Goal: Information Seeking & Learning: Learn about a topic

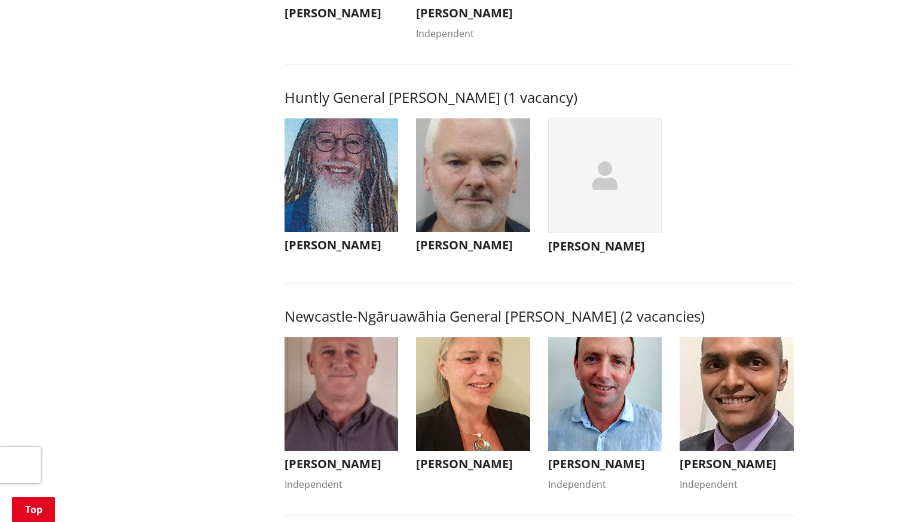
scroll to position [717, 0]
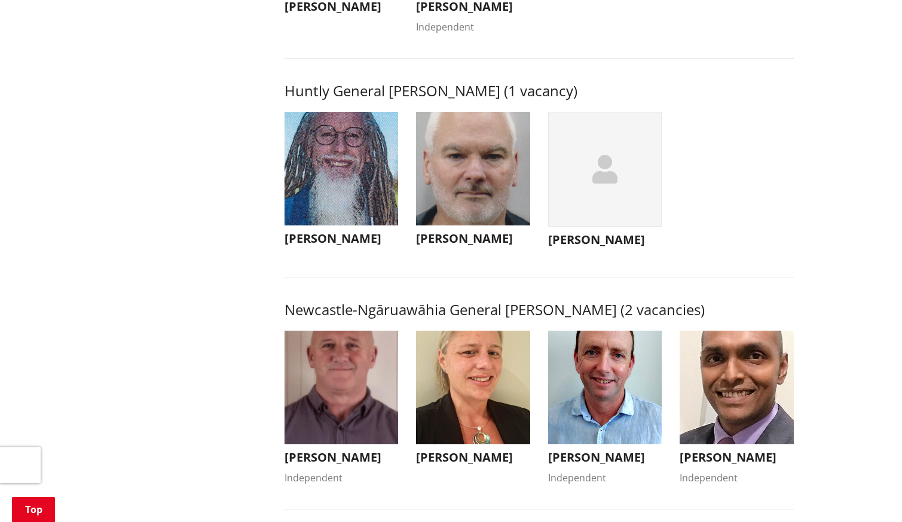
click at [454, 419] on img "button" at bounding box center [473, 388] width 114 height 114
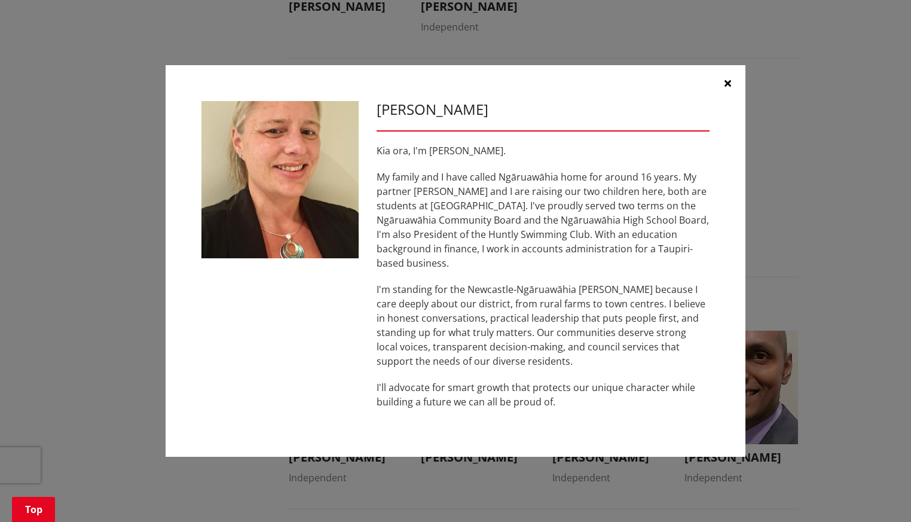
click at [728, 88] on icon "button" at bounding box center [727, 83] width 7 height 10
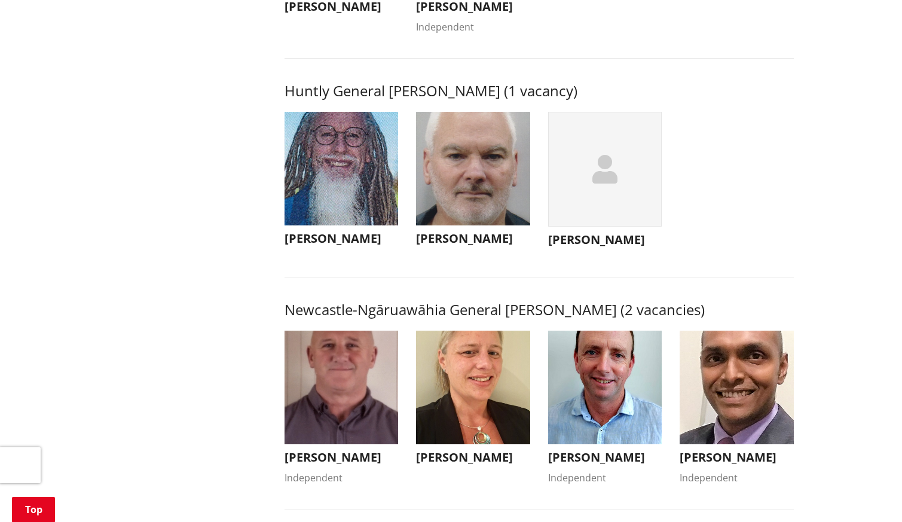
click at [607, 394] on img "button" at bounding box center [605, 388] width 114 height 114
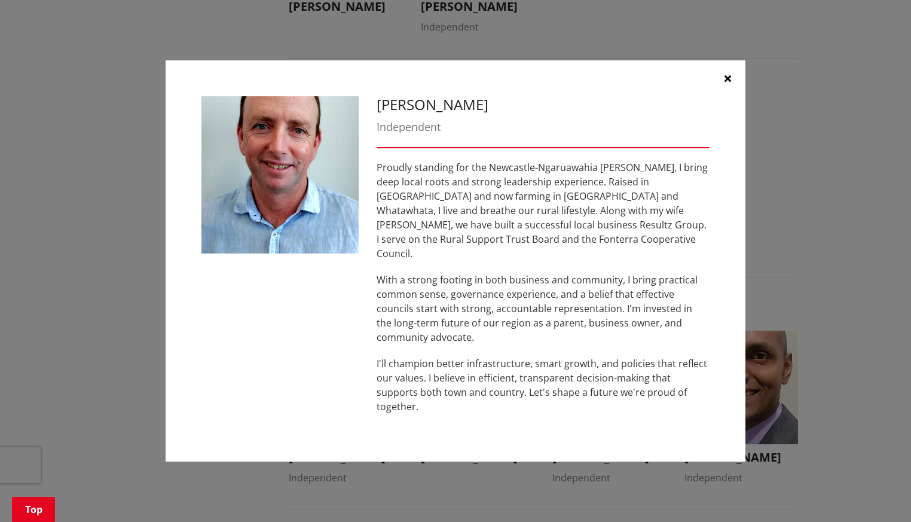
click at [731, 94] on button "button" at bounding box center [728, 78] width 36 height 36
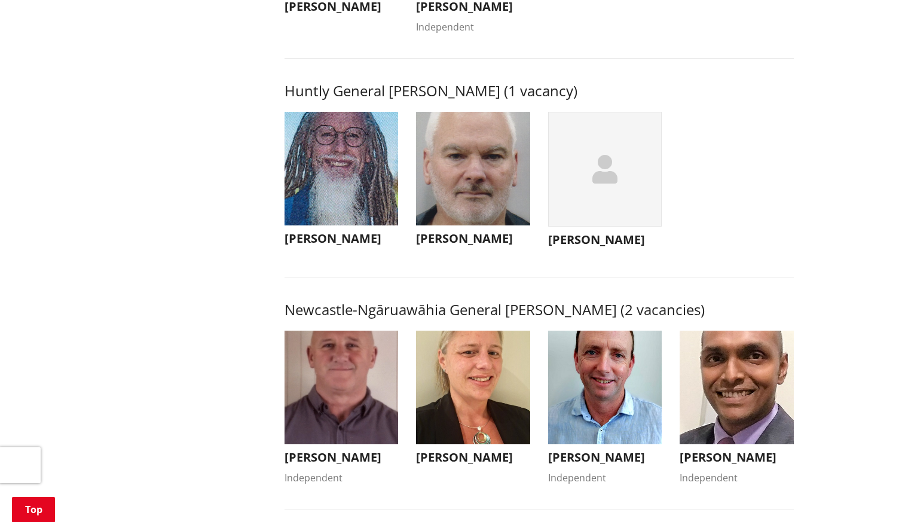
click at [736, 412] on img "button" at bounding box center [737, 388] width 114 height 114
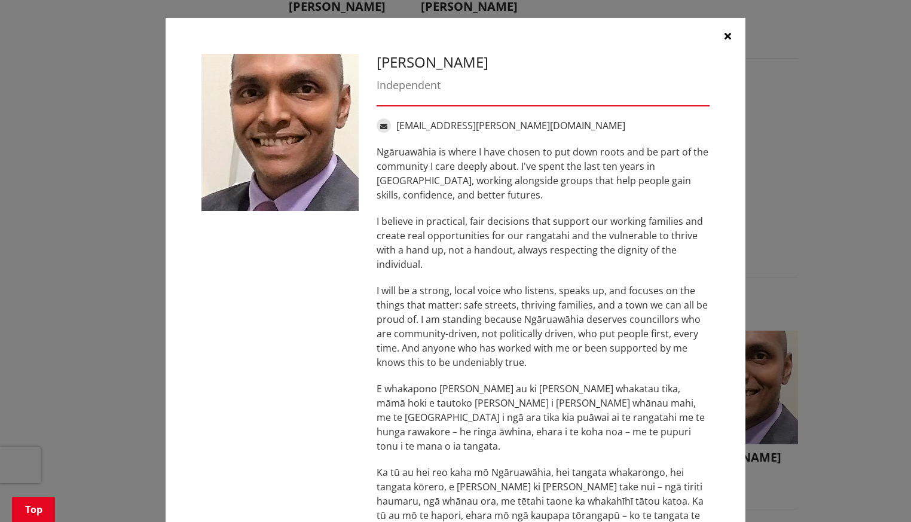
click at [724, 35] on icon "button" at bounding box center [727, 36] width 7 height 10
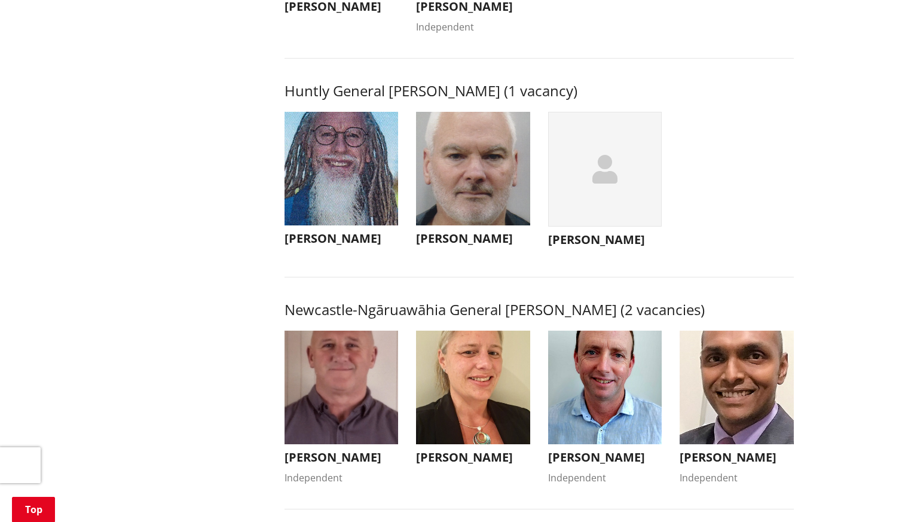
click at [330, 395] on img "button" at bounding box center [342, 388] width 114 height 114
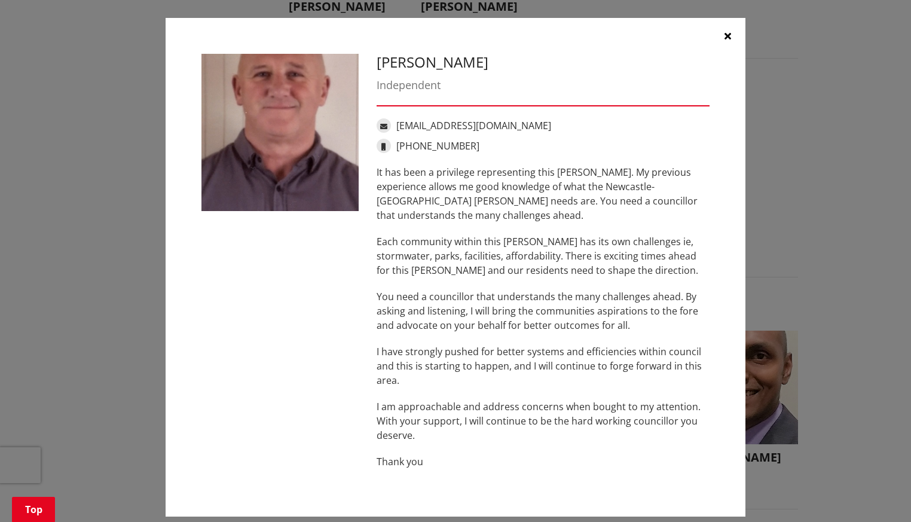
click at [724, 36] on icon "button" at bounding box center [727, 36] width 7 height 10
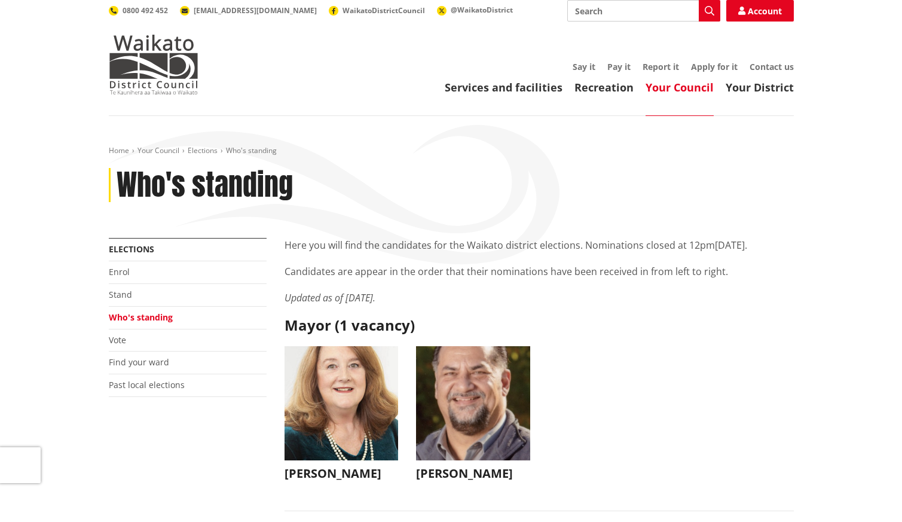
scroll to position [0, 0]
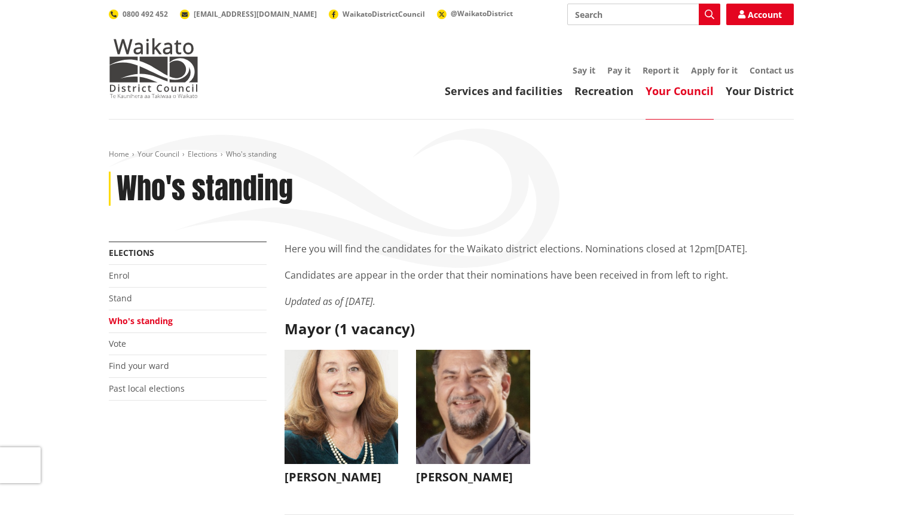
click at [326, 400] on img "button" at bounding box center [342, 407] width 114 height 114
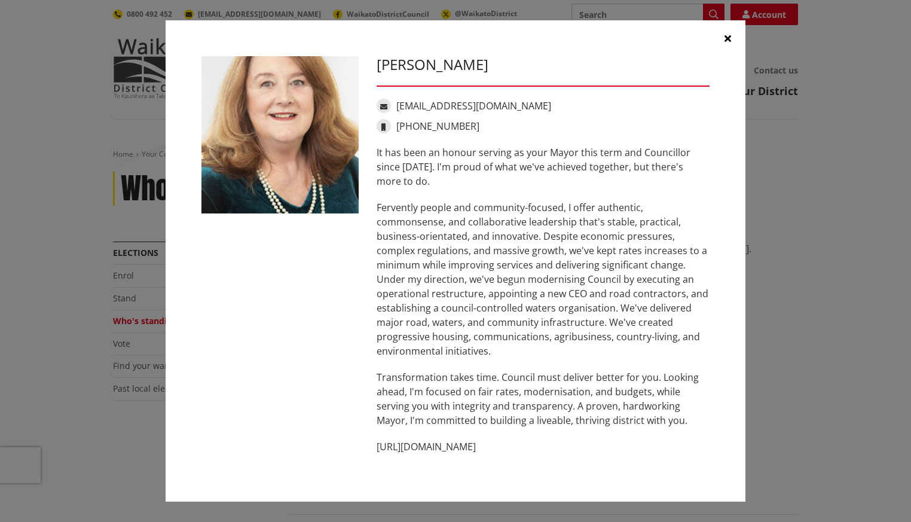
click at [727, 37] on icon "button" at bounding box center [727, 38] width 7 height 10
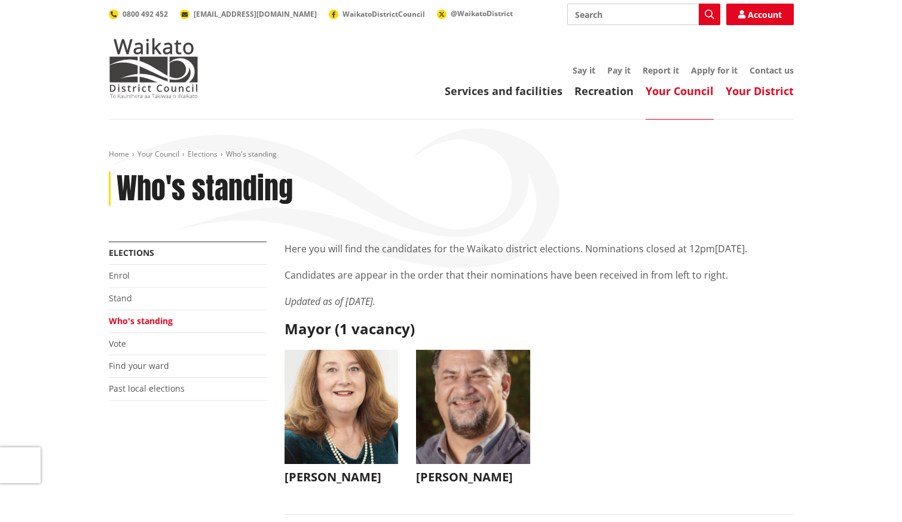
click at [754, 90] on link "Your District" at bounding box center [760, 91] width 68 height 14
